Goal: Task Accomplishment & Management: Manage account settings

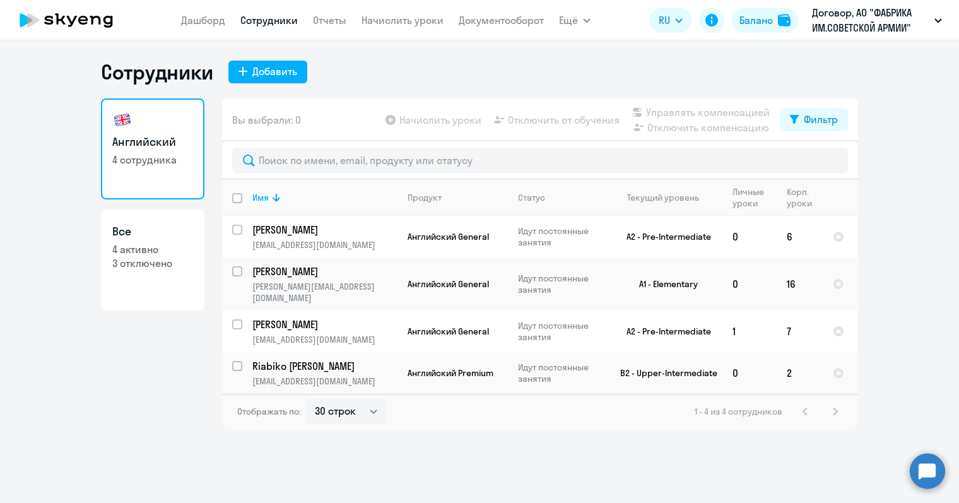
select select "30"
click at [149, 264] on p "3 отключено" at bounding box center [152, 263] width 81 height 14
select select "30"
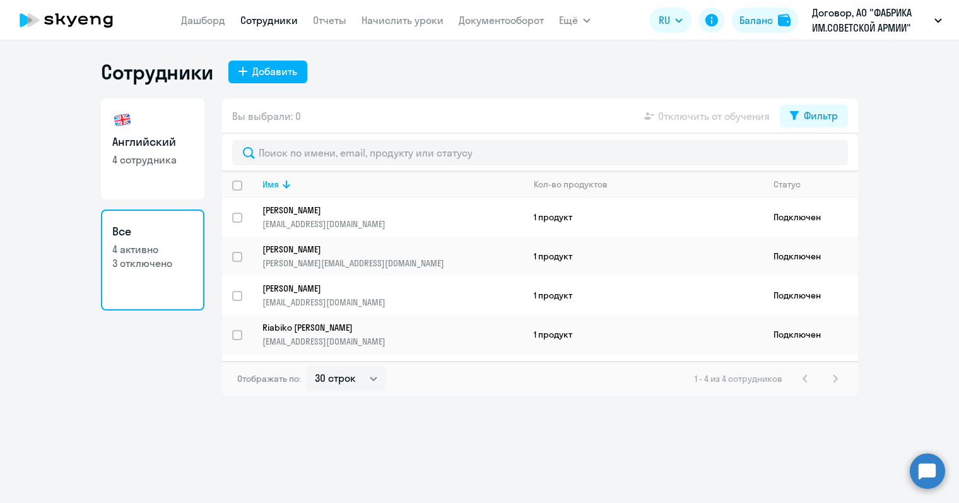
click at [149, 264] on p "3 отключено" at bounding box center [152, 263] width 81 height 14
click at [832, 375] on div "1 - 4 из 4 сотрудников" at bounding box center [769, 378] width 148 height 15
click at [826, 114] on div "Фильтр" at bounding box center [821, 115] width 34 height 15
click at [828, 156] on span at bounding box center [826, 157] width 21 height 13
click at [816, 156] on input "checkbox" at bounding box center [816, 156] width 1 height 1
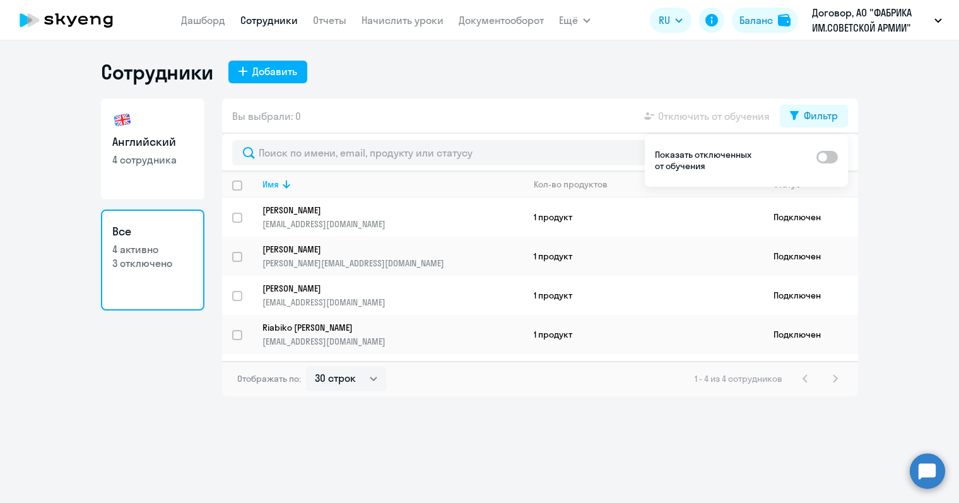
checkbox input "true"
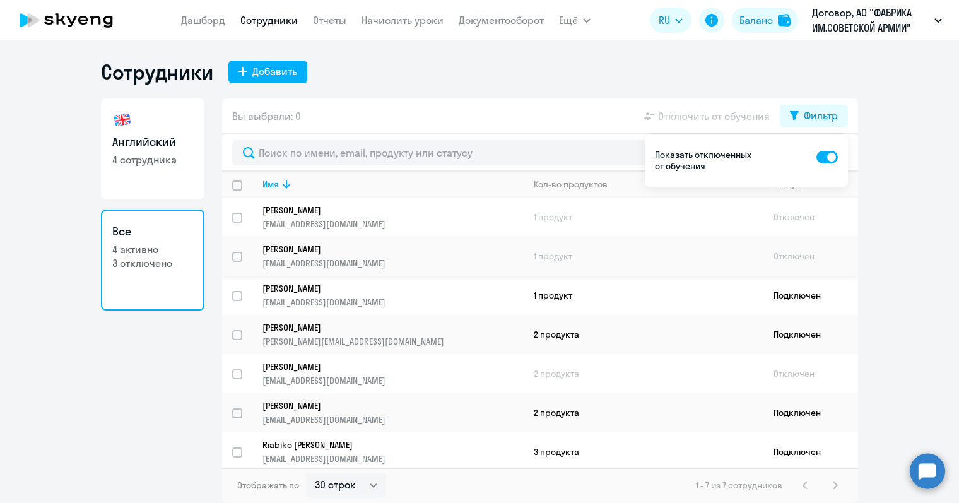
click at [238, 252] on input "select row 22304716" at bounding box center [244, 264] width 25 height 25
checkbox input "true"
click at [358, 249] on p "[PERSON_NAME]" at bounding box center [383, 248] width 243 height 11
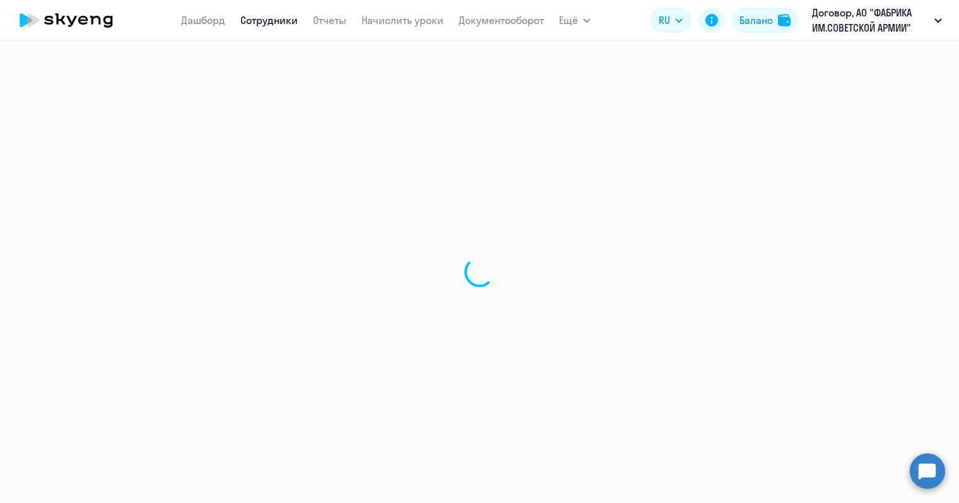
select select "english"
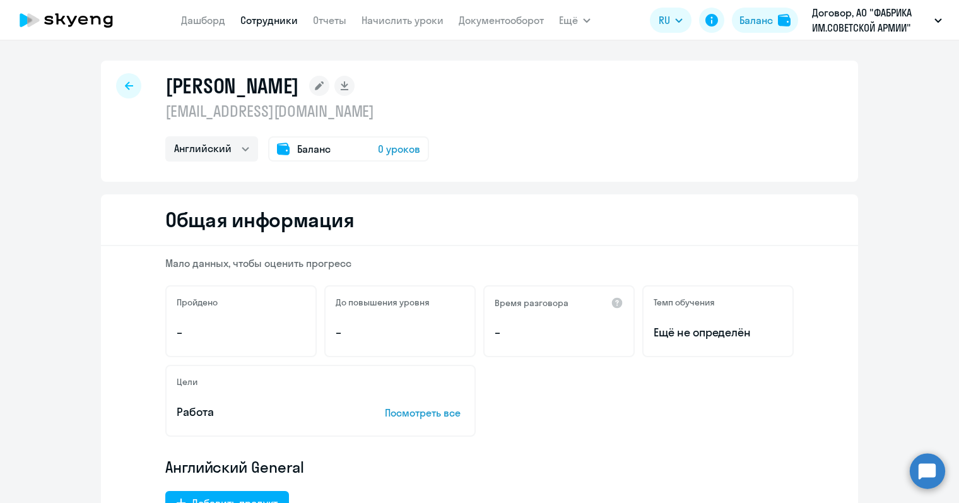
select select "30"
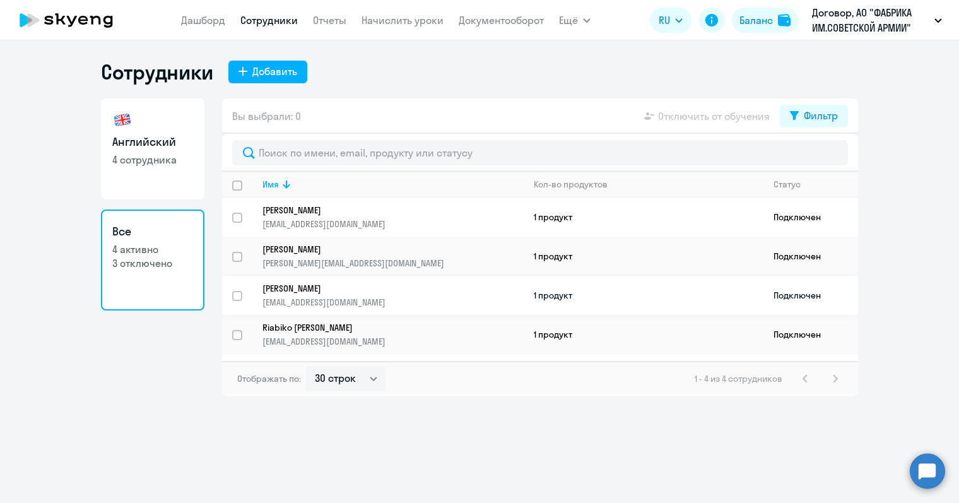
click at [325, 294] on link "[PERSON_NAME] [EMAIL_ADDRESS][DOMAIN_NAME]" at bounding box center [392, 295] width 261 height 25
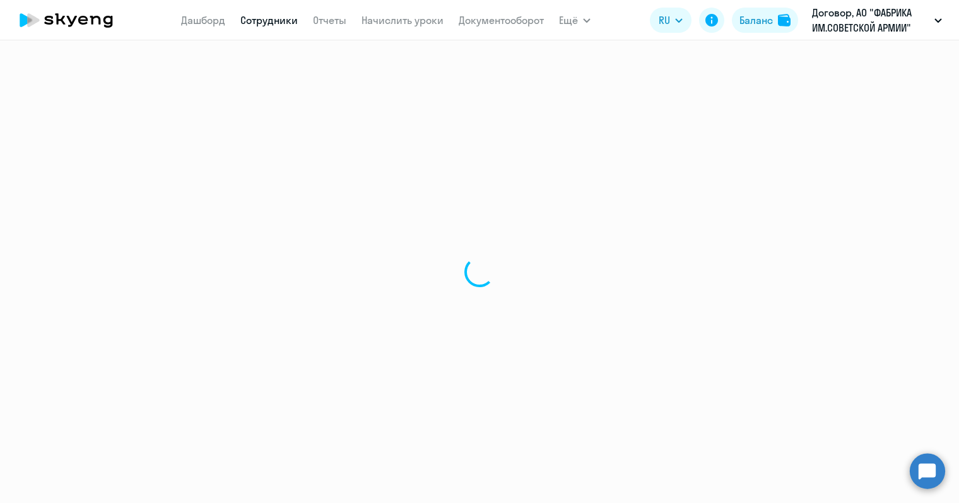
select select "english"
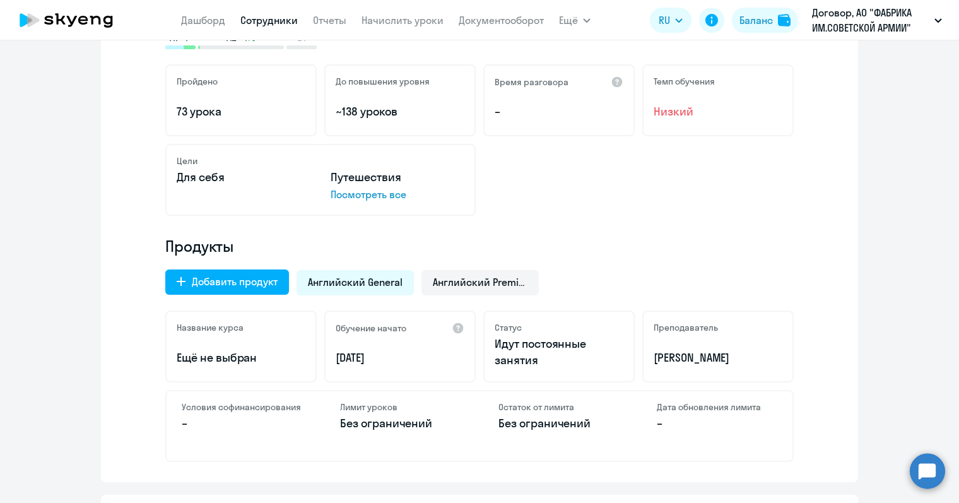
scroll to position [252, 0]
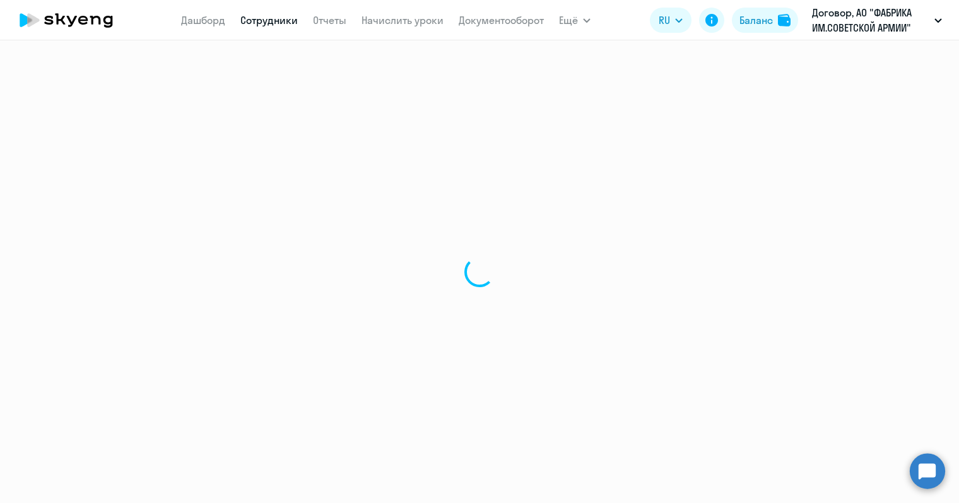
select select "30"
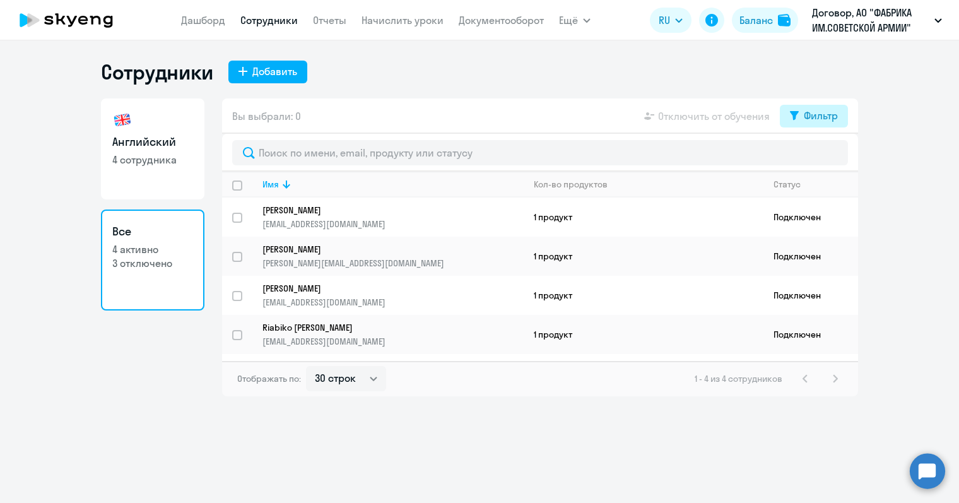
click at [816, 115] on div "Фильтр" at bounding box center [821, 115] width 34 height 15
click at [828, 156] on span at bounding box center [826, 157] width 21 height 13
click at [816, 156] on input "checkbox" at bounding box center [816, 156] width 1 height 1
checkbox input "true"
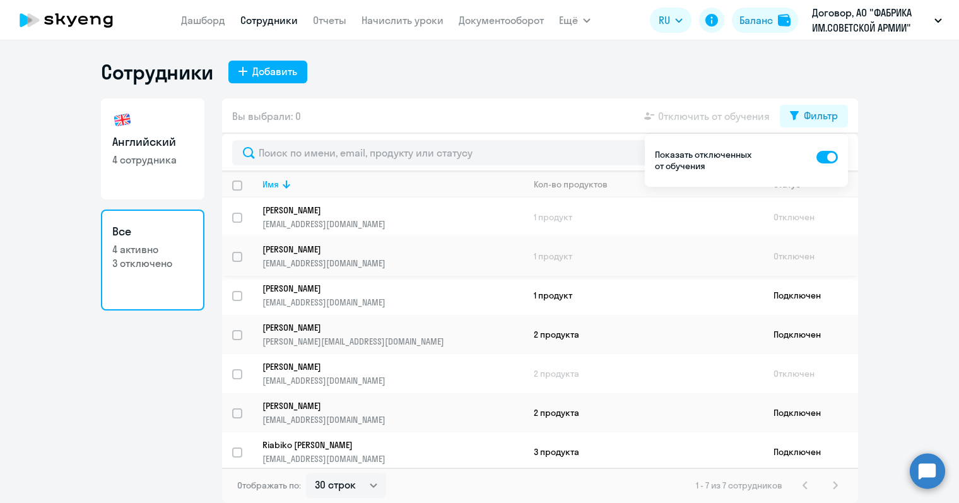
click at [237, 258] on input "select row 22304716" at bounding box center [244, 264] width 25 height 25
checkbox input "true"
click at [307, 247] on p "[PERSON_NAME]" at bounding box center [383, 248] width 243 height 11
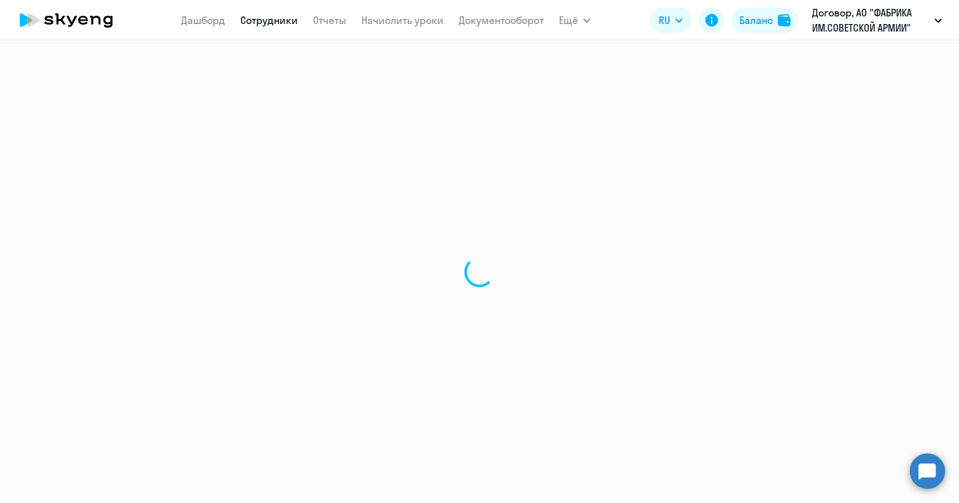
select select "english"
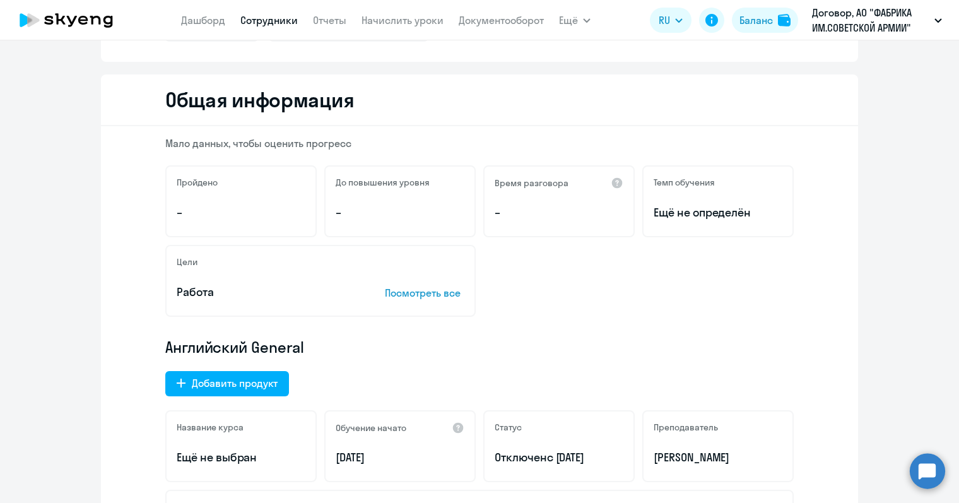
scroll to position [126, 0]
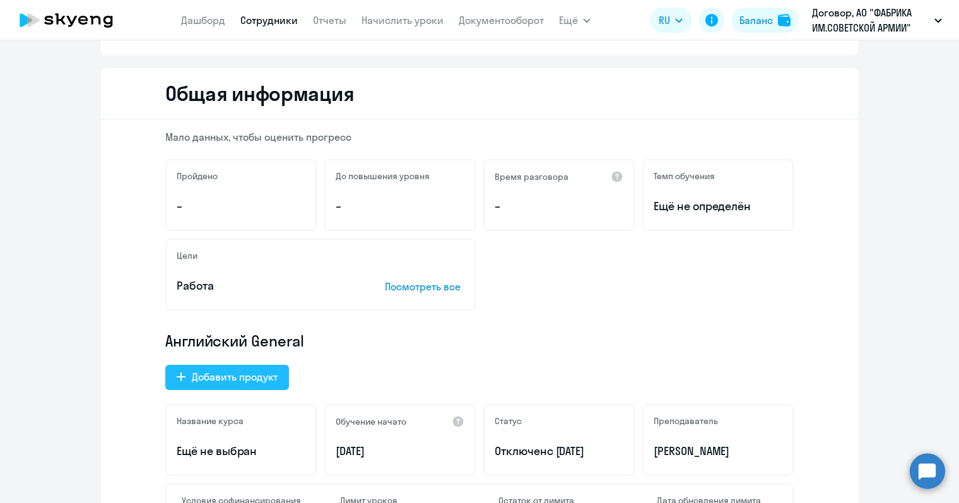
click at [230, 378] on div "Добавить продукт" at bounding box center [235, 376] width 86 height 15
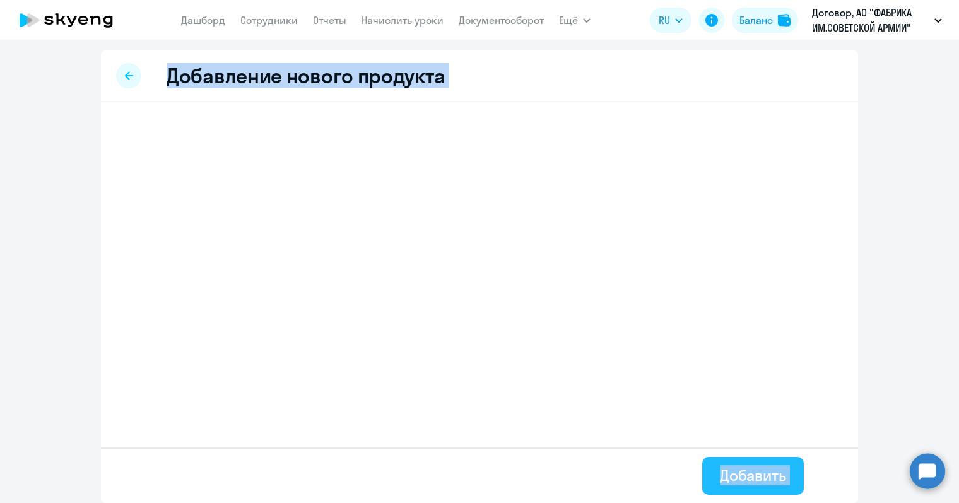
click at [756, 469] on div "Добавить" at bounding box center [753, 475] width 66 height 20
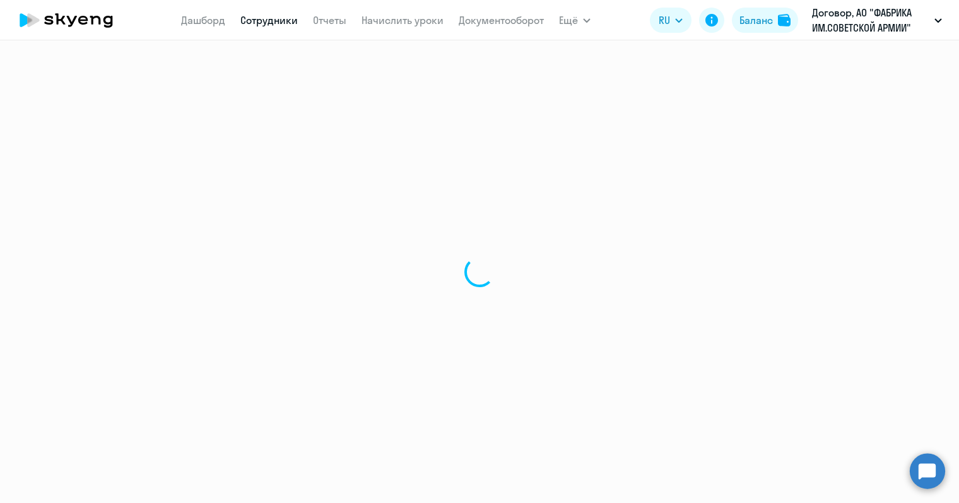
select select "english"
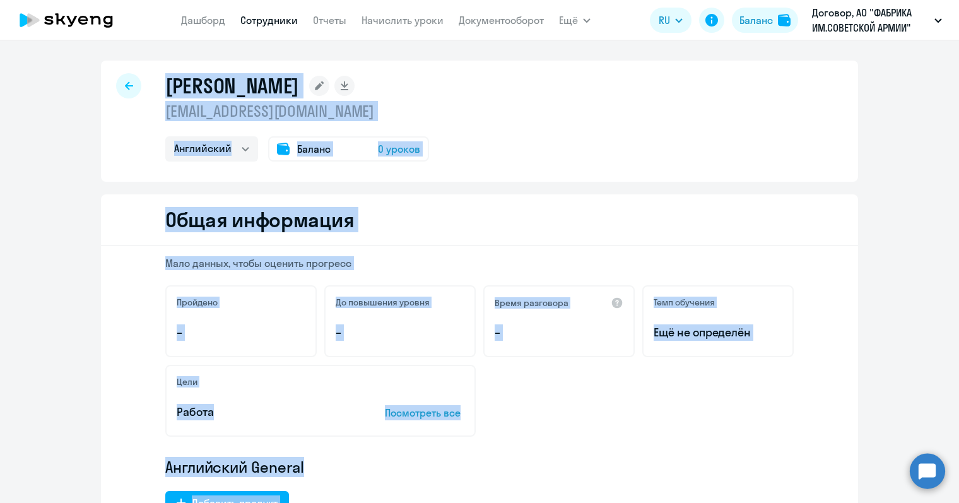
click at [549, 400] on div "Цели Работа Посмотреть все" at bounding box center [479, 401] width 628 height 72
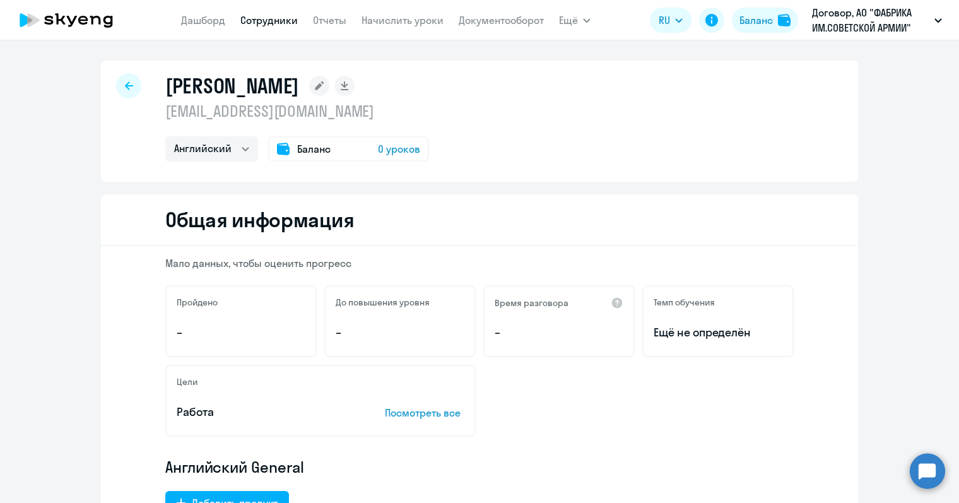
click at [389, 147] on span "0 уроков" at bounding box center [399, 148] width 42 height 15
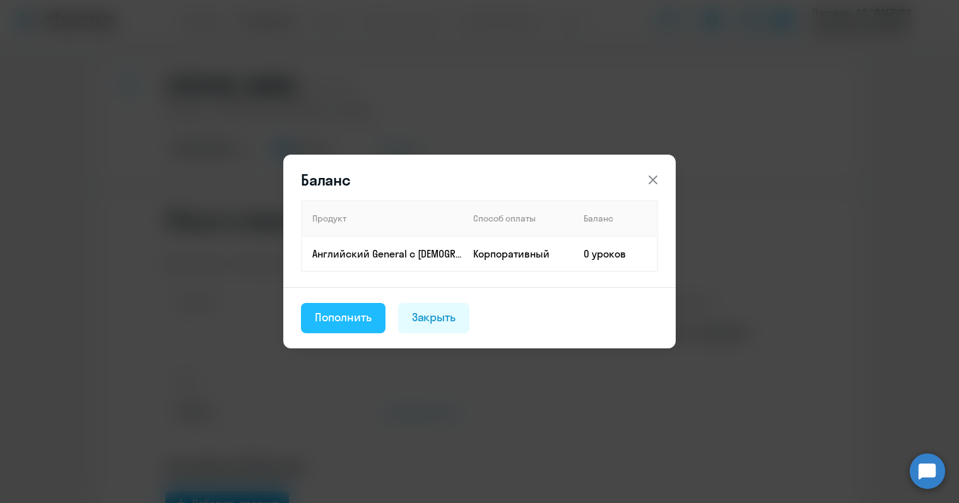
click at [349, 324] on div "Пополнить" at bounding box center [343, 317] width 57 height 16
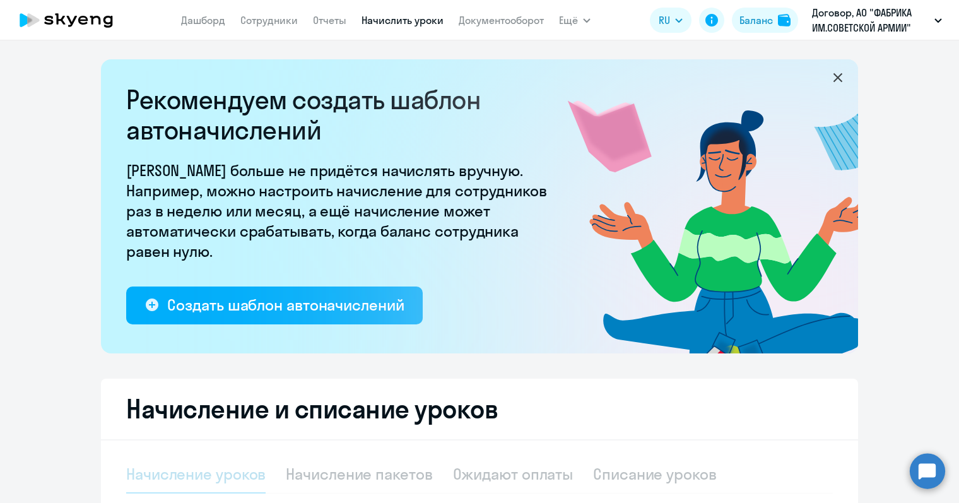
select select "10"
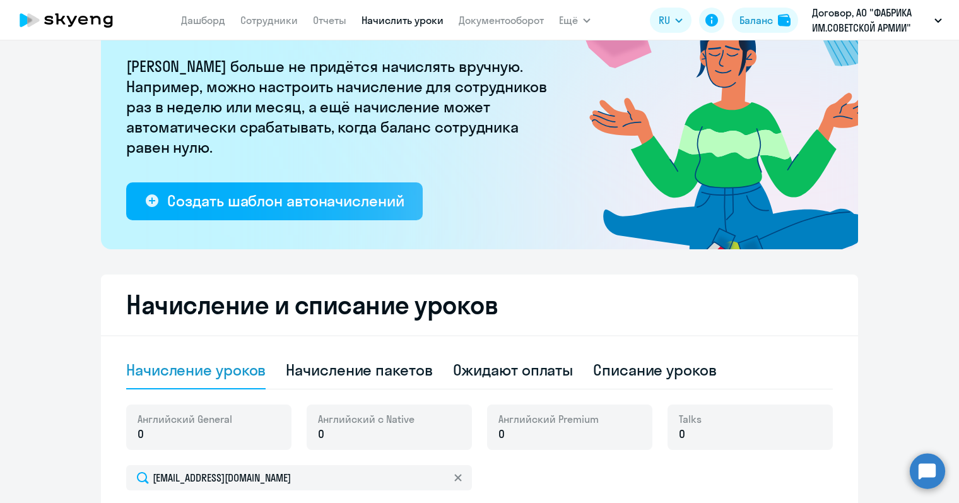
scroll to position [252, 0]
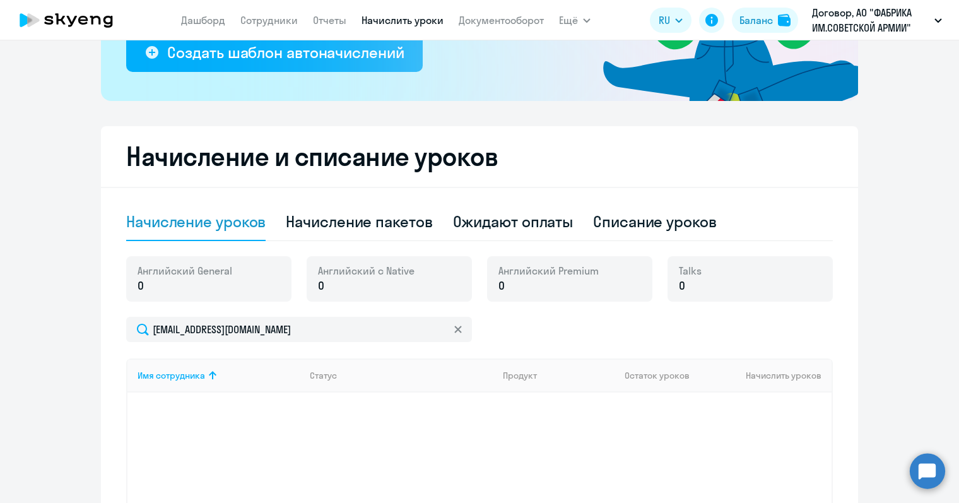
click at [170, 294] on div "Английский General 0" at bounding box center [208, 278] width 165 height 45
click at [160, 279] on p "0" at bounding box center [185, 286] width 95 height 16
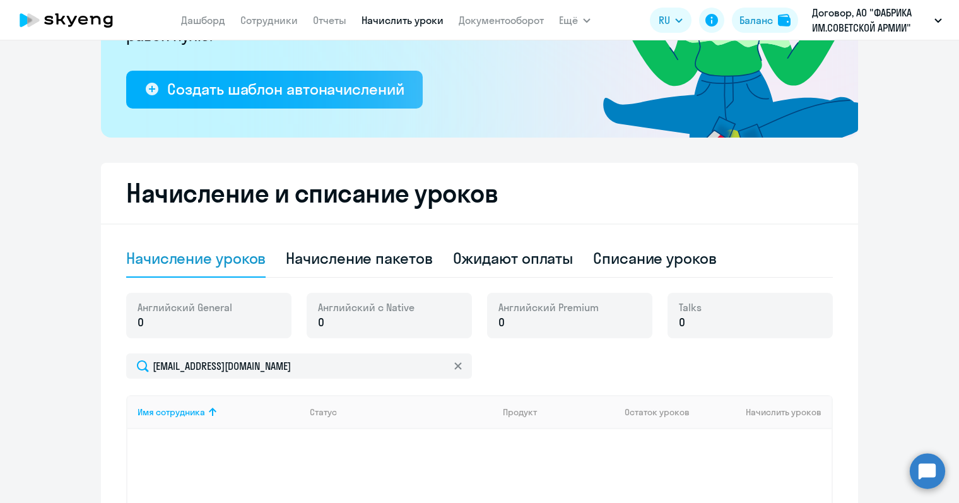
scroll to position [214, 0]
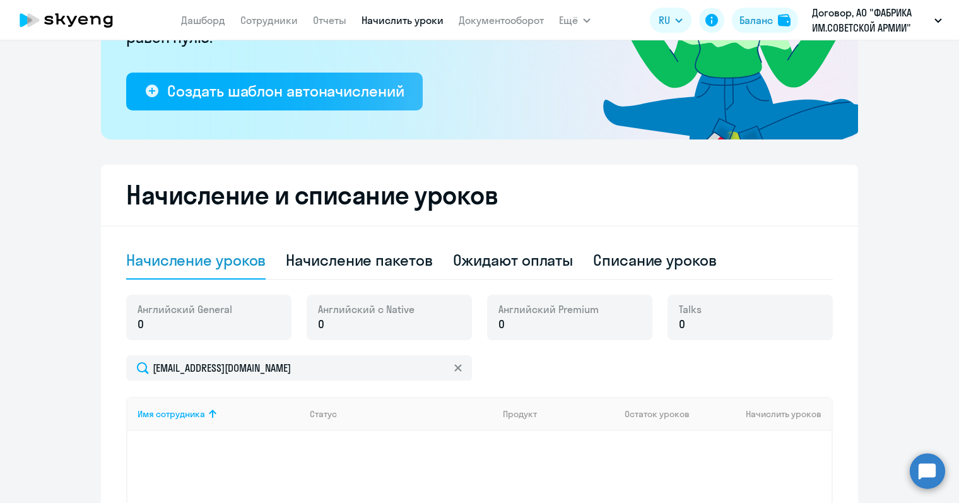
click at [148, 322] on p "0" at bounding box center [185, 324] width 95 height 16
drag, startPoint x: 141, startPoint y: 326, endPoint x: 132, endPoint y: 324, distance: 9.2
click at [138, 327] on p "0" at bounding box center [185, 324] width 95 height 16
click at [138, 324] on span "0" at bounding box center [141, 324] width 6 height 16
click at [153, 327] on p "0" at bounding box center [185, 324] width 95 height 16
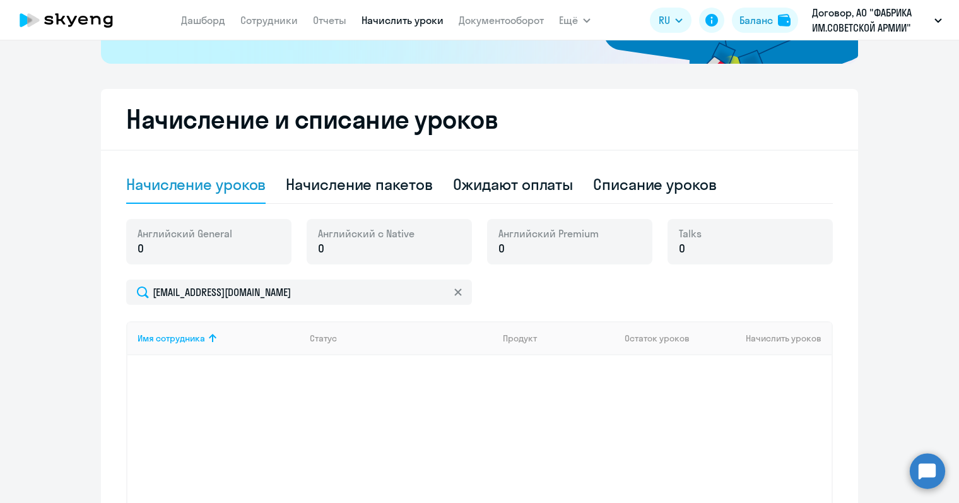
scroll to position [340, 0]
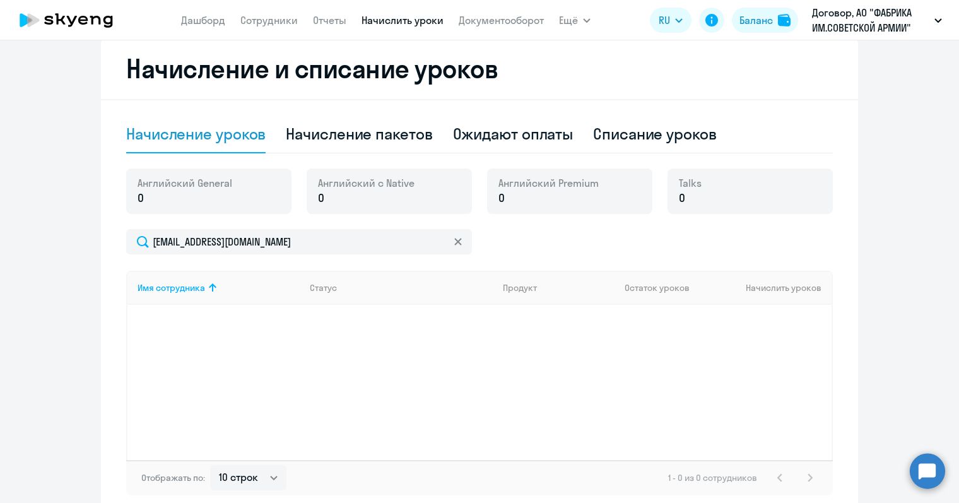
click at [328, 324] on div "Имя сотрудника Статус Продукт Остаток уроков Начислить уроков" at bounding box center [479, 365] width 707 height 189
drag, startPoint x: 255, startPoint y: 409, endPoint x: 222, endPoint y: 371, distance: 50.6
click at [255, 406] on div "Имя сотрудника Статус Продукт Остаток уроков Начислить уроков" at bounding box center [479, 365] width 707 height 189
click at [191, 353] on div "Имя сотрудника Статус Продукт Остаток уроков Начислить уроков" at bounding box center [479, 365] width 707 height 189
click at [184, 288] on div "Имя сотрудника" at bounding box center [171, 287] width 67 height 11
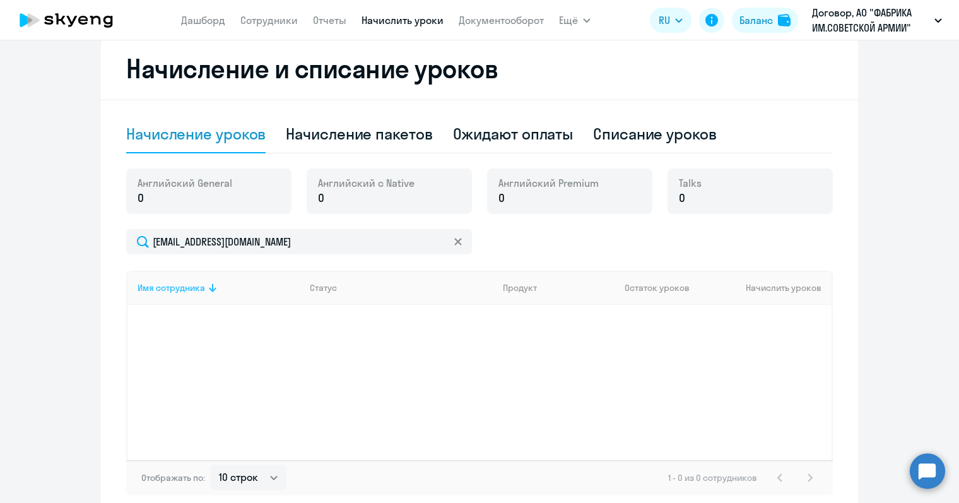
click at [184, 288] on div "Имя сотрудника" at bounding box center [171, 287] width 67 height 11
drag, startPoint x: 176, startPoint y: 211, endPoint x: 170, endPoint y: 197, distance: 15.2
click at [176, 209] on div "Английский General 0" at bounding box center [208, 190] width 165 height 45
click at [165, 194] on p "0" at bounding box center [185, 198] width 95 height 16
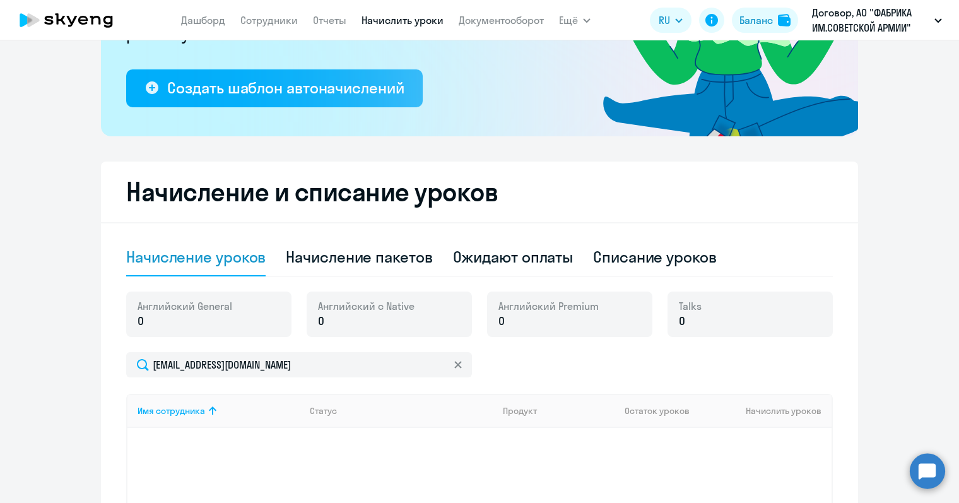
scroll to position [214, 0]
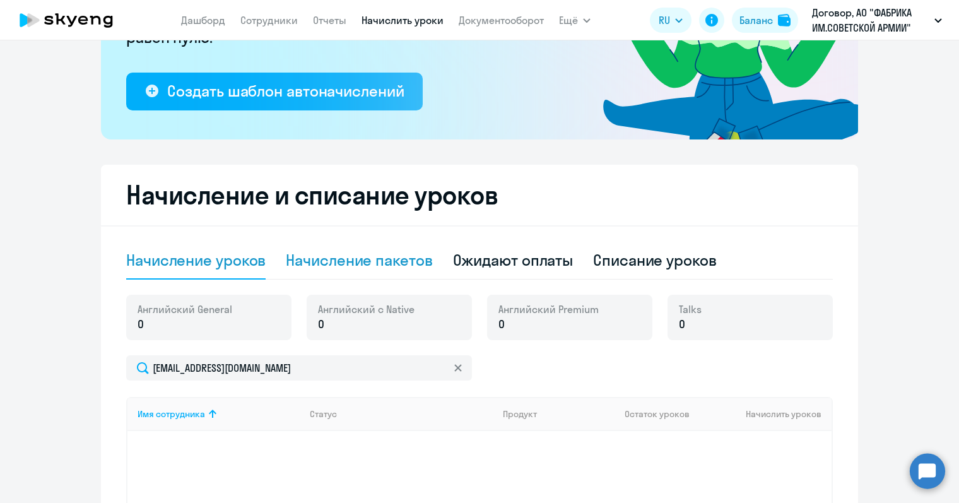
click at [352, 263] on div "Начисление пакетов" at bounding box center [359, 260] width 146 height 20
select select "10"
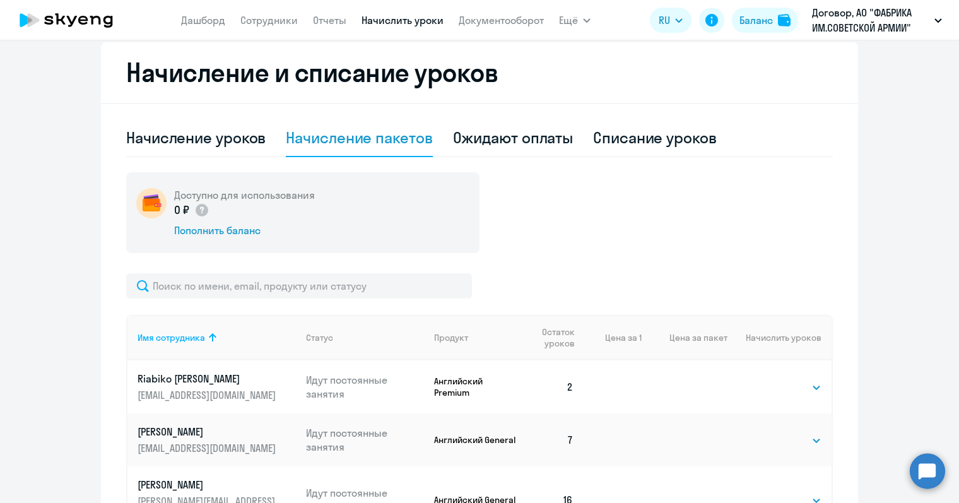
scroll to position [340, 0]
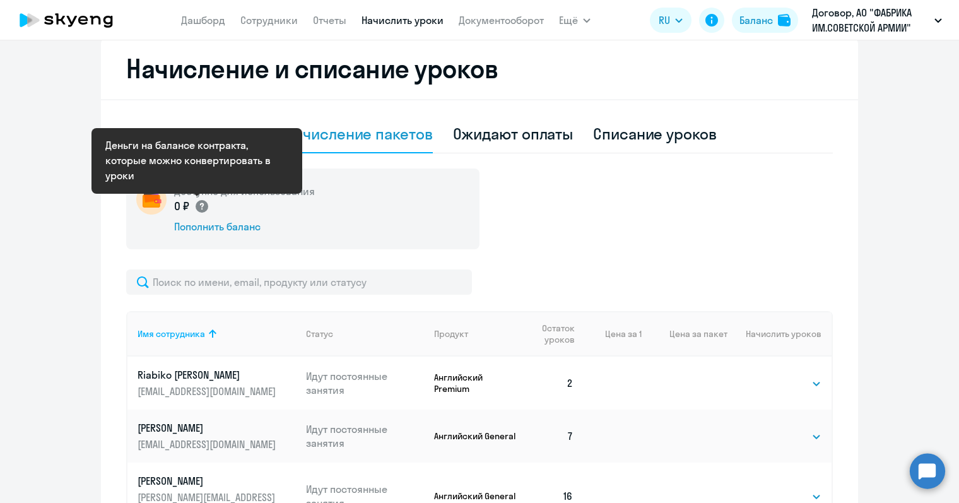
click at [198, 212] on circle at bounding box center [202, 206] width 13 height 13
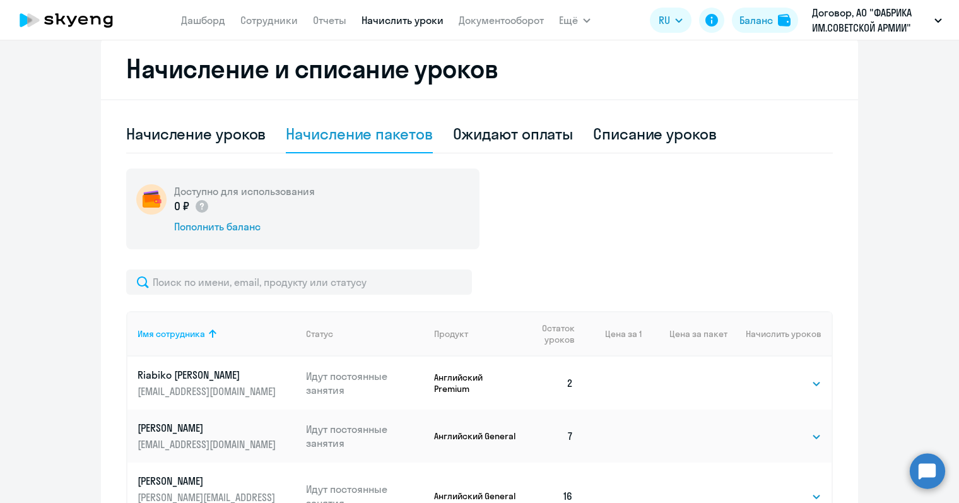
click at [645, 222] on div "Доступно для использования 0 ₽ Пополнить баланс" at bounding box center [479, 208] width 707 height 81
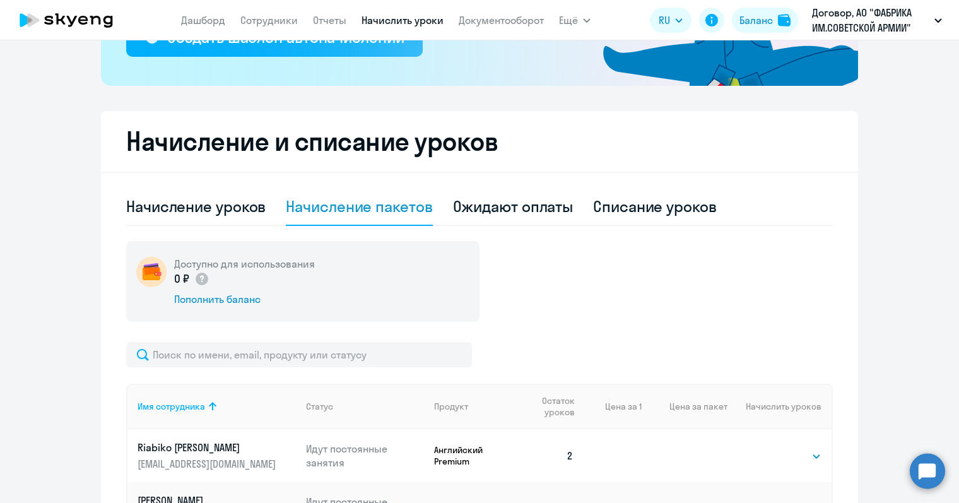
scroll to position [259, 0]
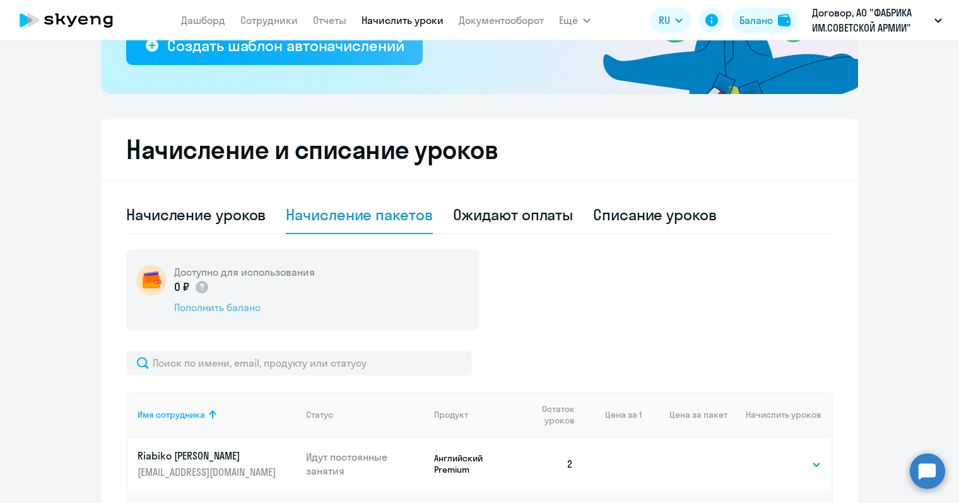
click at [248, 310] on div "Пополнить баланс" at bounding box center [244, 307] width 141 height 14
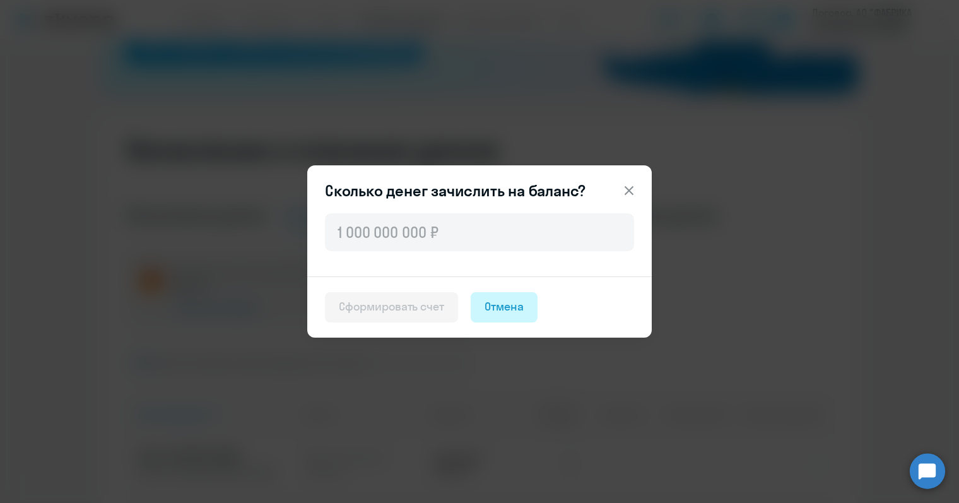
click at [516, 306] on div "Отмена" at bounding box center [503, 306] width 39 height 16
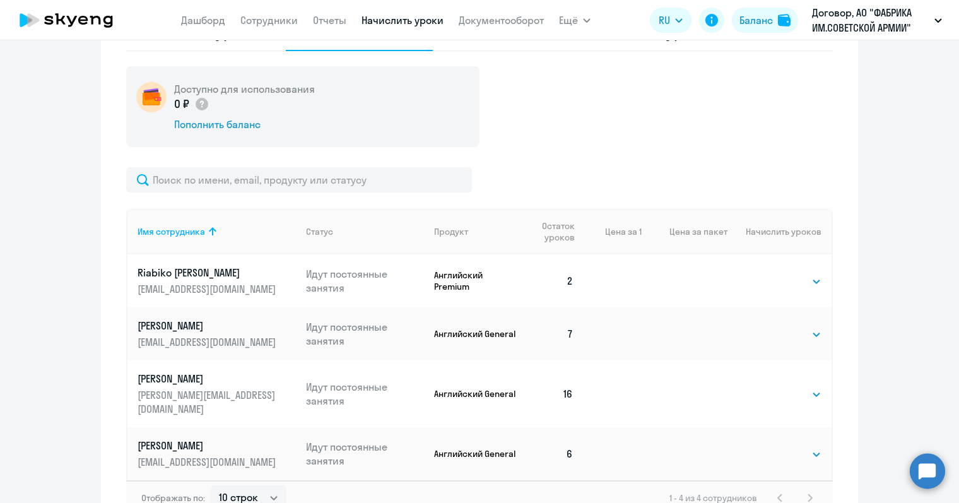
scroll to position [505, 0]
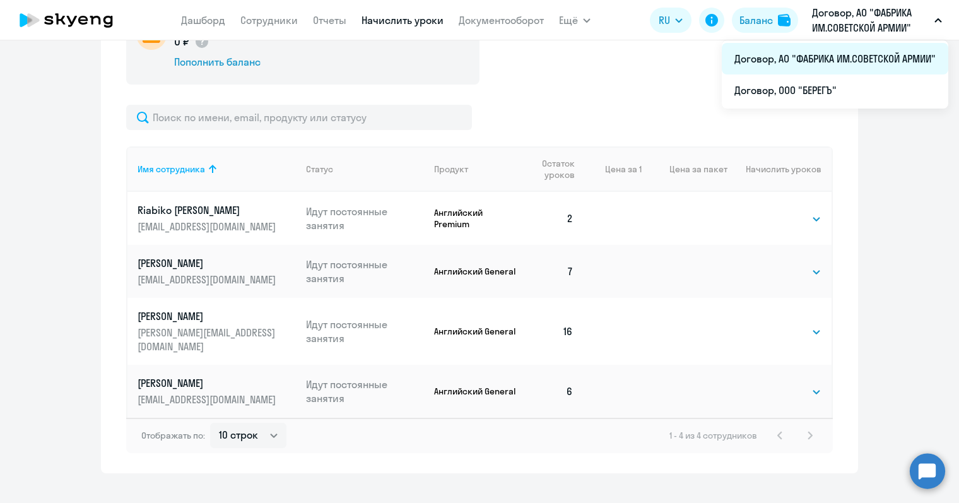
click at [870, 54] on li "Договор, АО "ФАБРИКА ИМ.СОВЕТСКОЙ АРМИИ"" at bounding box center [835, 59] width 226 height 32
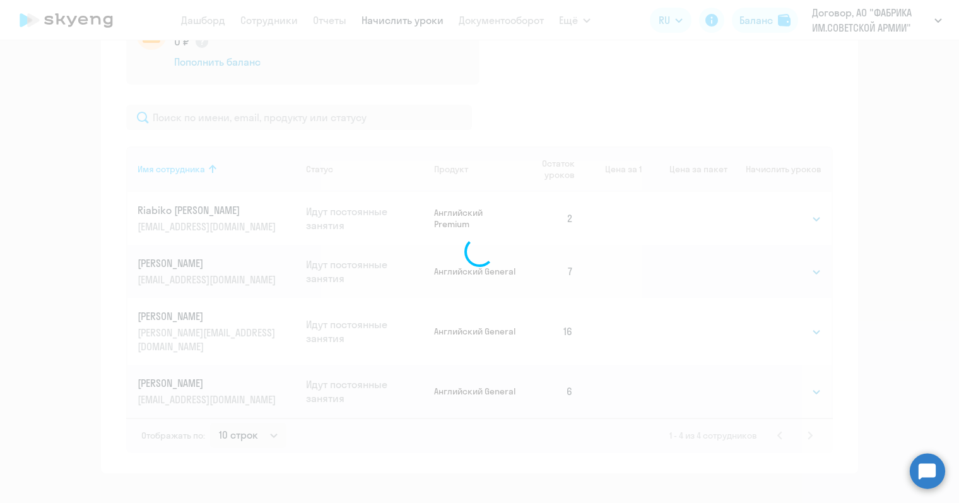
scroll to position [618, 0]
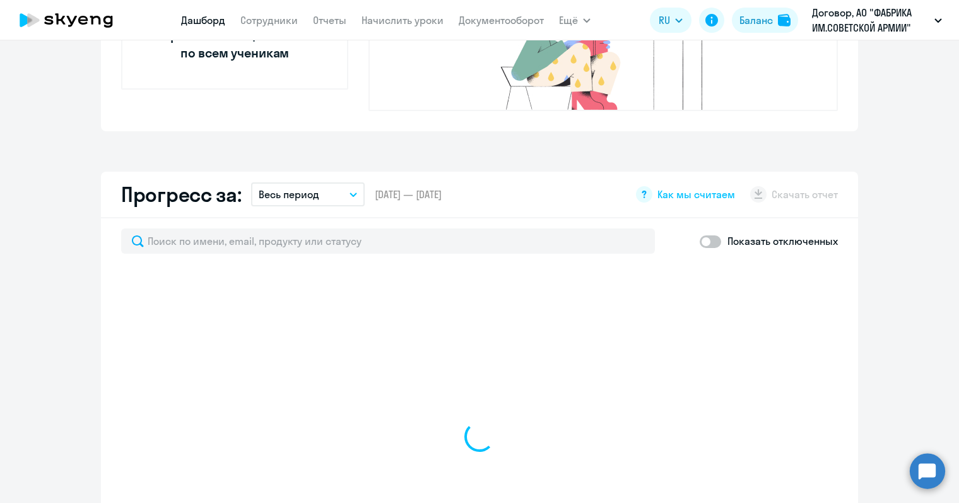
select select "30"
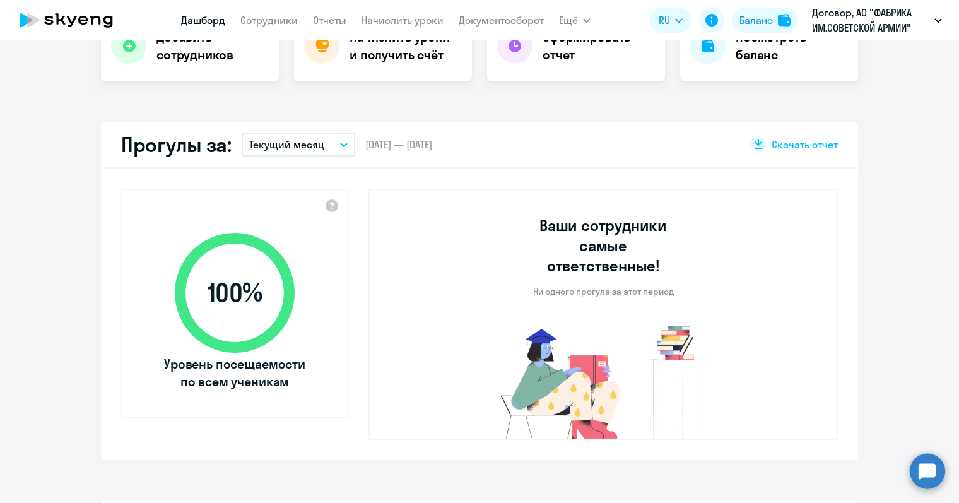
scroll to position [240, 0]
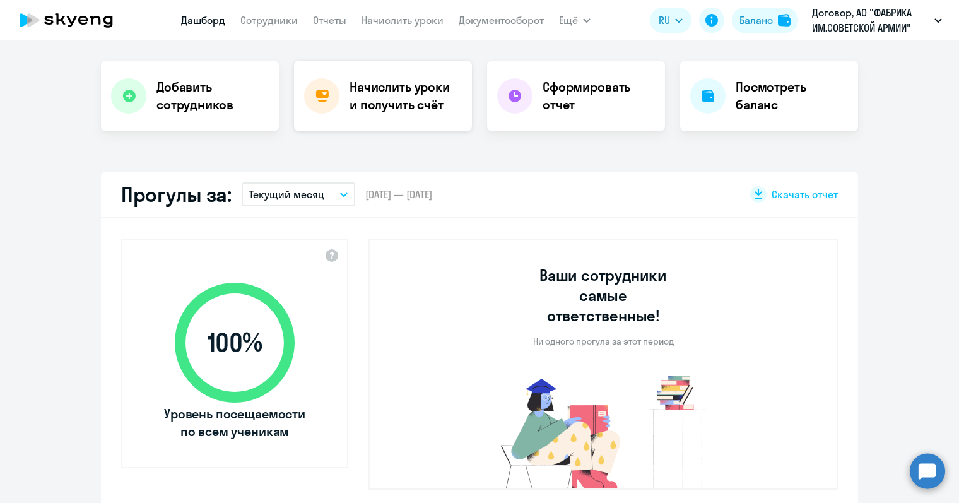
click at [382, 95] on h4 "Начислить уроки и получить счёт" at bounding box center [404, 95] width 110 height 35
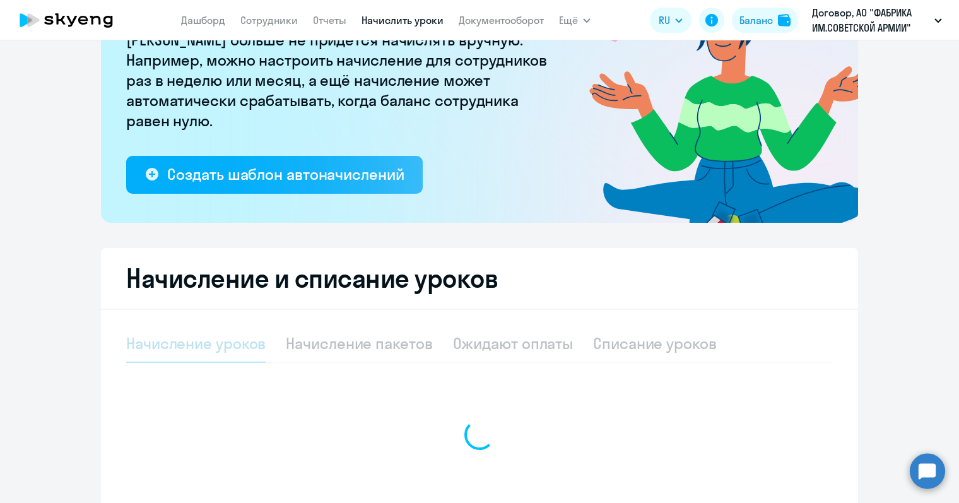
select select "10"
